Goal: Task Accomplishment & Management: Manage account settings

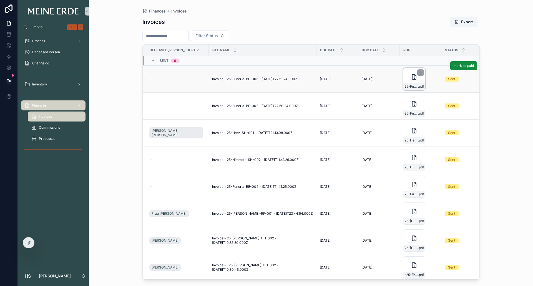
click at [409, 81] on div "25-Funeria-BE-003-Reerdigung .pdf" at bounding box center [414, 79] width 22 height 22
click at [412, 106] on icon "scrollable content" at bounding box center [414, 103] width 4 height 5
click at [457, 95] on button "mark as paid" at bounding box center [463, 92] width 27 height 9
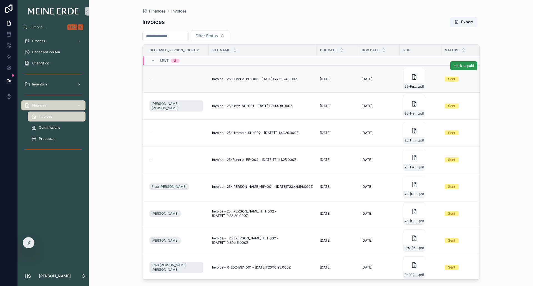
click at [455, 66] on span "mark as paid" at bounding box center [464, 66] width 20 height 4
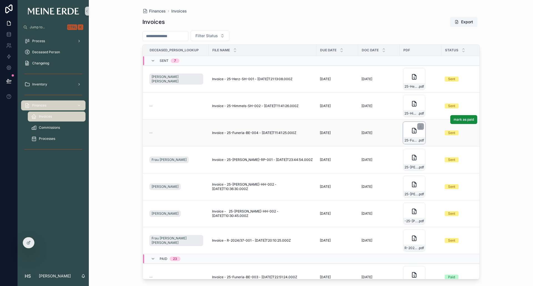
click at [406, 137] on div "25-Funeria-BE-004-Reerdigung .pdf" at bounding box center [414, 133] width 22 height 22
click at [455, 120] on span "mark as paid" at bounding box center [464, 119] width 20 height 4
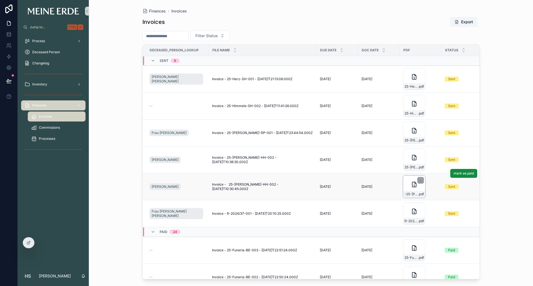
click at [409, 190] on div "-25-[PERSON_NAME]-HH-002-Reerdigung .pdf" at bounding box center [414, 187] width 22 height 22
click at [406, 165] on span "25-[PERSON_NAME]-HH-002-Reerdigung" at bounding box center [411, 167] width 14 height 4
click at [404, 137] on div "25-[PERSON_NAME]-RP-001-Reerdigung .pdf" at bounding box center [414, 133] width 22 height 22
click at [403, 111] on div "25-Himmels-SH-002-Reerdigung .pdf" at bounding box center [414, 113] width 22 height 7
click at [404, 86] on span "25-Herz-SH-001-Reerdigung" at bounding box center [411, 86] width 14 height 4
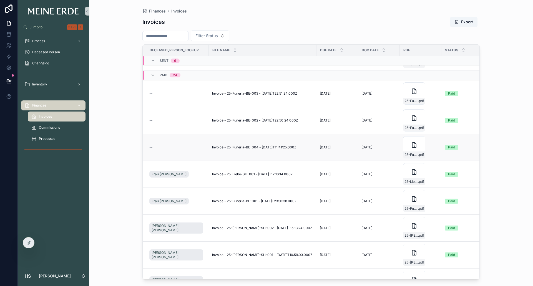
scroll to position [167, 0]
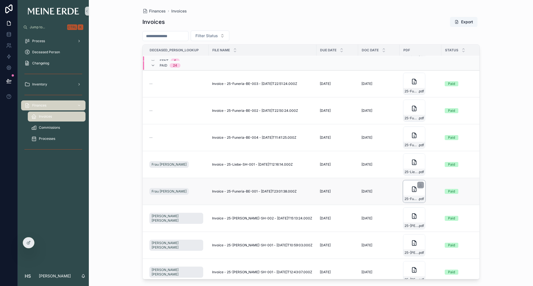
click at [406, 196] on div "25-Funeria-BE-001-Reerdigung .pdf" at bounding box center [414, 199] width 22 height 7
